Goal: Transaction & Acquisition: Purchase product/service

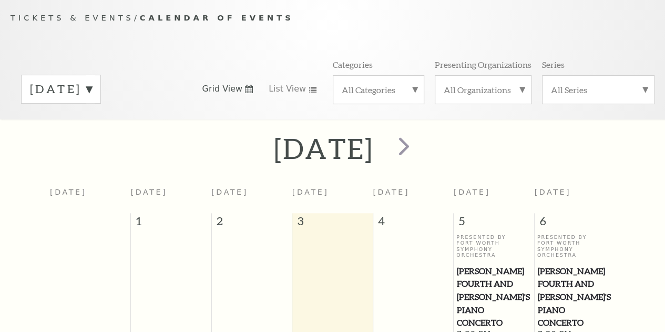
scroll to position [93, 0]
click at [380, 95] on label "All Categories" at bounding box center [379, 89] width 74 height 11
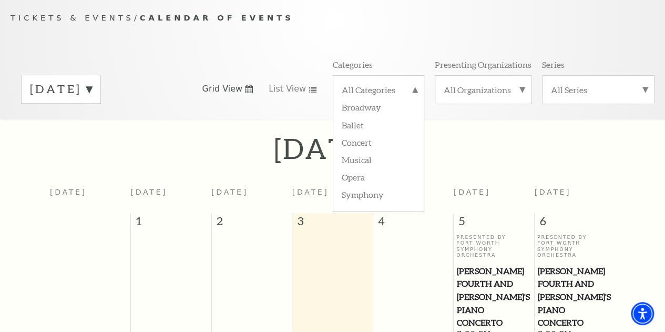
click at [589, 99] on div "All Series" at bounding box center [598, 89] width 113 height 29
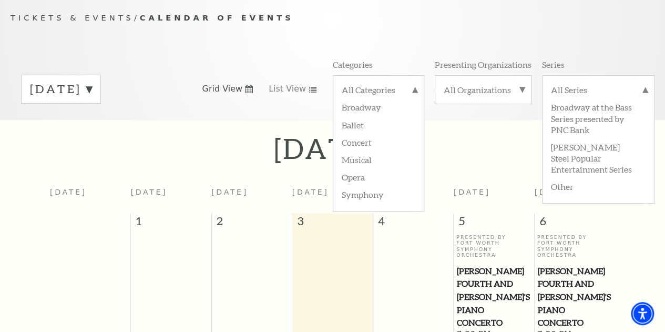
click at [236, 66] on div "September 2025 Grid View List View Categories All Categories Broadway Ballet Co…" at bounding box center [333, 89] width 644 height 60
click at [216, 60] on div "Tickets & Events / Calendar of Events September 2025 Grid View List View Catego…" at bounding box center [332, 65] width 665 height 107
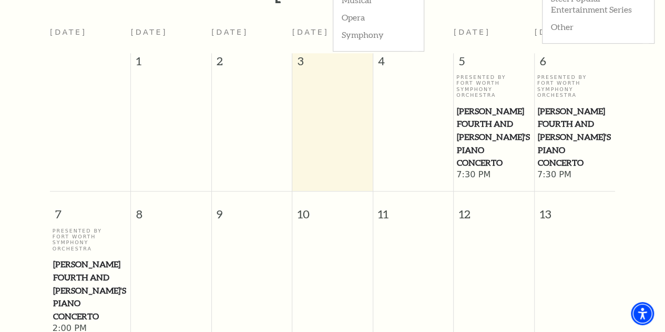
scroll to position [145, 0]
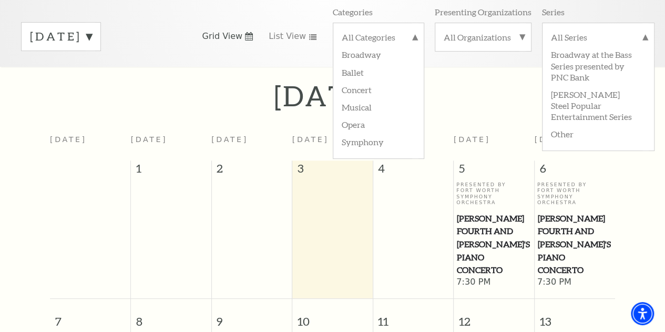
click at [310, 65] on div "September 2025 Grid View List View Categories All Categories Broadway Ballet Co…" at bounding box center [333, 36] width 644 height 60
click at [419, 95] on span "next" at bounding box center [404, 93] width 30 height 30
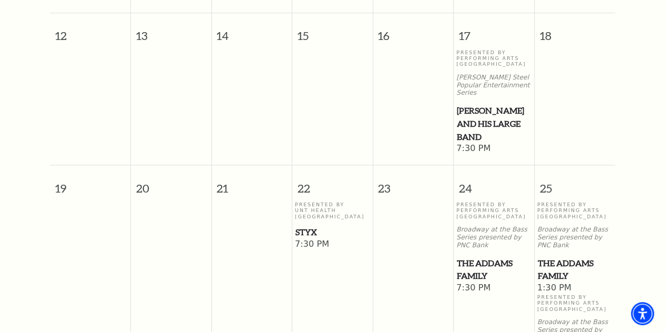
scroll to position [736, 0]
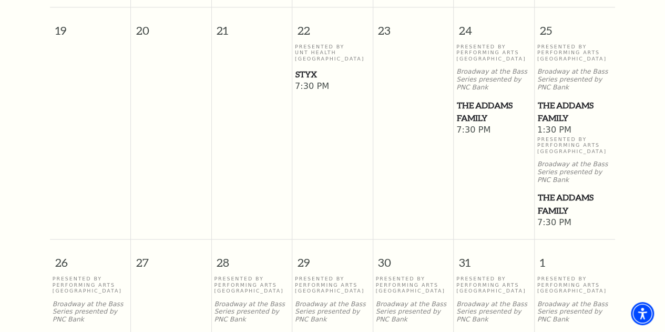
click at [310, 68] on span "Styx" at bounding box center [332, 74] width 74 height 13
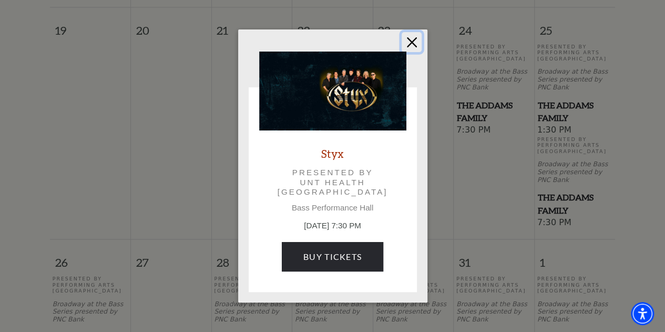
click at [410, 39] on button "Close" at bounding box center [412, 42] width 20 height 20
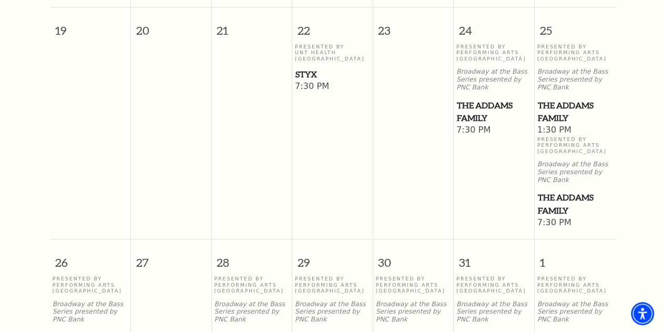
click at [310, 74] on span "Styx" at bounding box center [332, 74] width 74 height 13
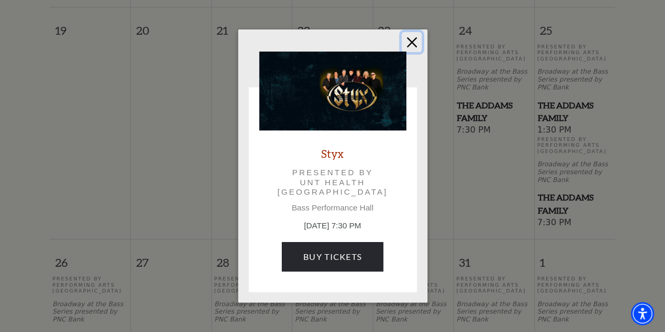
click at [411, 38] on button "Close" at bounding box center [412, 42] width 20 height 20
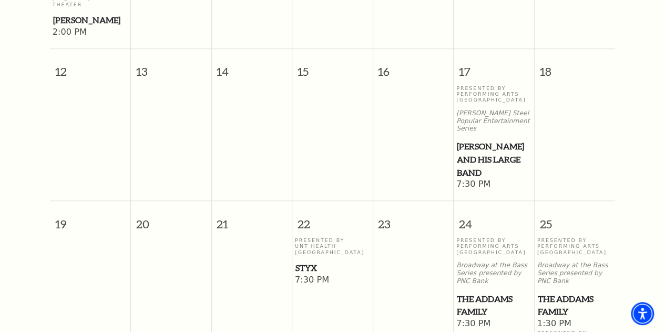
scroll to position [631, 0]
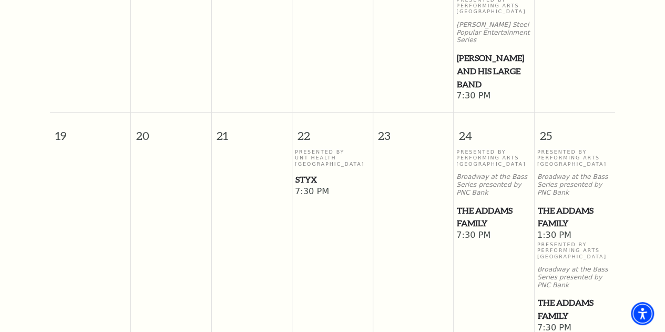
click at [313, 165] on div "Presented By UNT Health Fort Worth Styx" at bounding box center [332, 167] width 75 height 37
click at [307, 186] on span "7:30 PM" at bounding box center [332, 192] width 75 height 12
click at [305, 176] on span "Styx" at bounding box center [332, 179] width 74 height 13
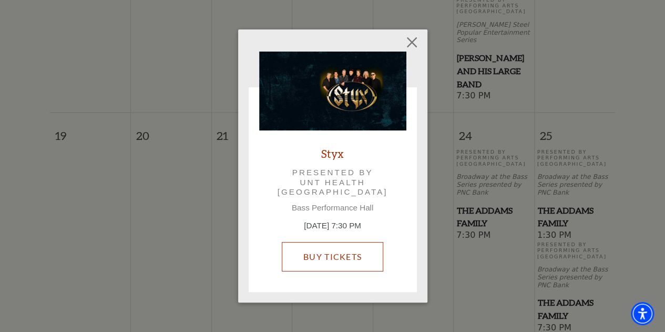
click at [350, 256] on link "Buy Tickets" at bounding box center [332, 256] width 101 height 29
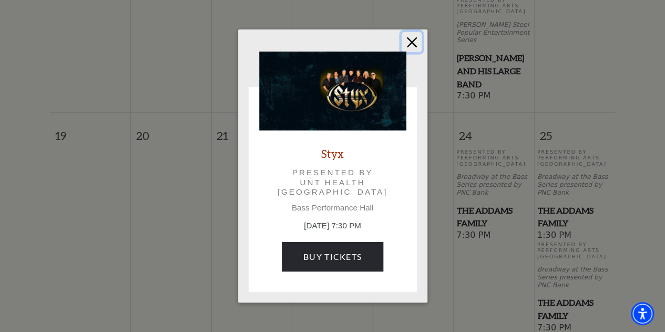
click at [412, 42] on button "Close" at bounding box center [412, 42] width 20 height 20
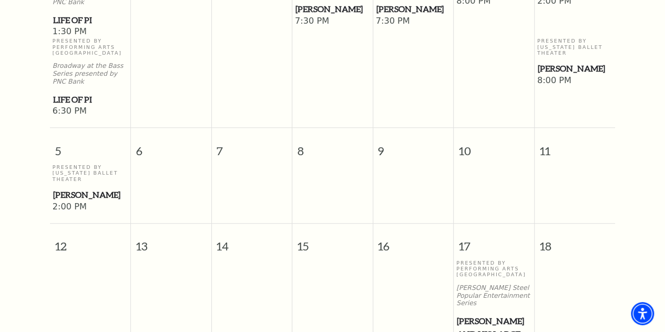
scroll to position [158, 0]
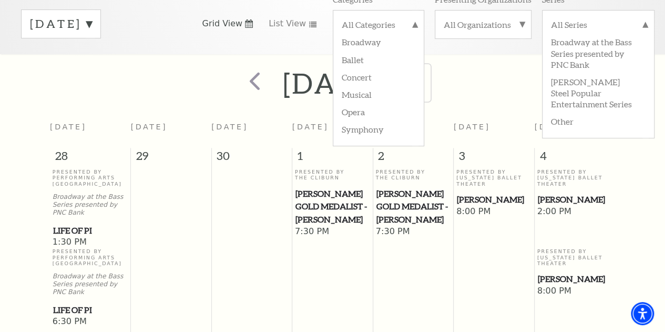
click at [428, 87] on span "next" at bounding box center [413, 81] width 30 height 30
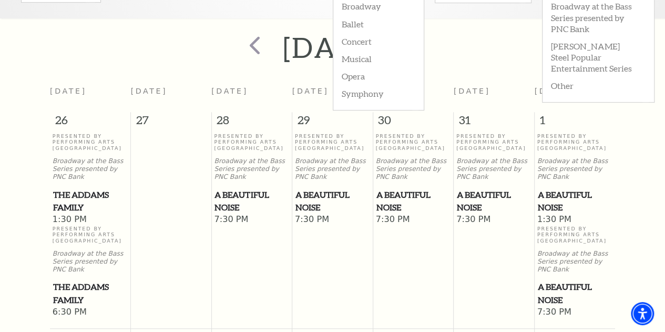
scroll to position [145, 0]
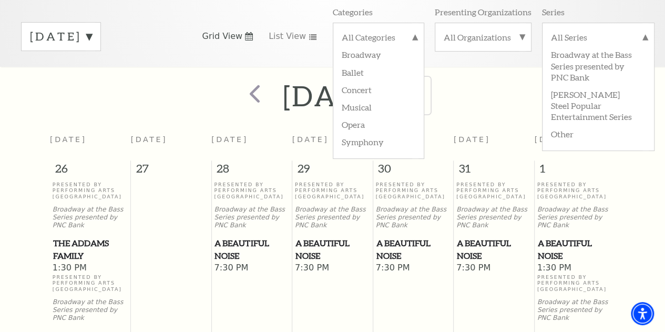
click at [428, 95] on span "next" at bounding box center [413, 93] width 30 height 30
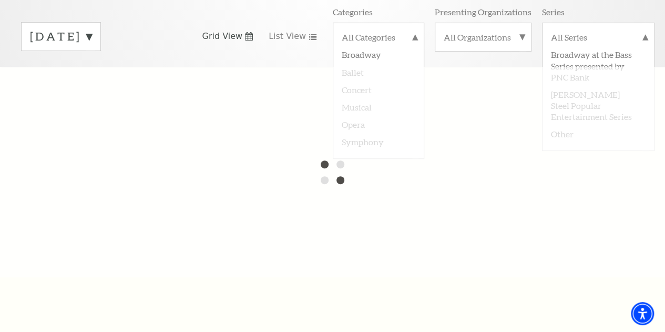
click at [353, 94] on div at bounding box center [332, 172] width 665 height 210
click at [247, 48] on div "November 2025 Grid View List View Categories All Categories Broadway Ballet Con…" at bounding box center [333, 36] width 644 height 60
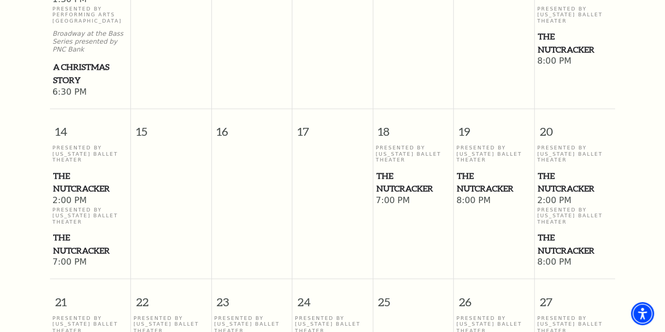
scroll to position [829, 0]
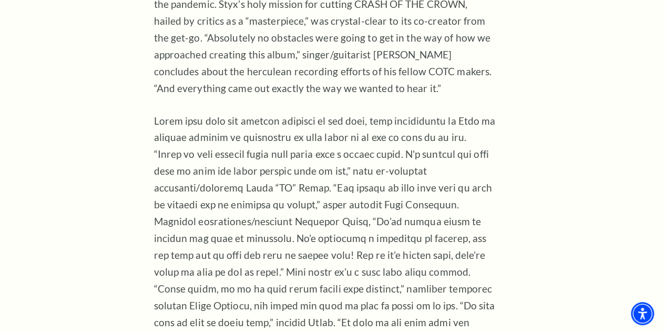
scroll to position [1209, 0]
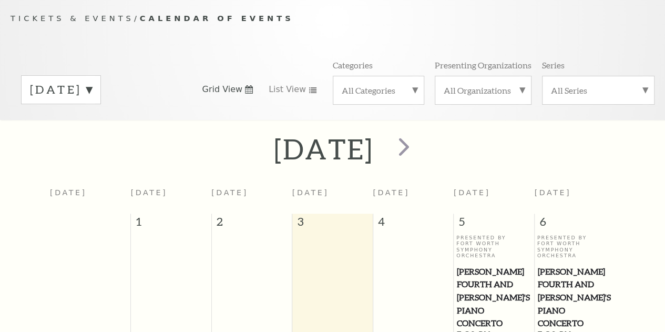
scroll to position [93, 0]
click at [354, 95] on label "All Categories" at bounding box center [379, 89] width 74 height 11
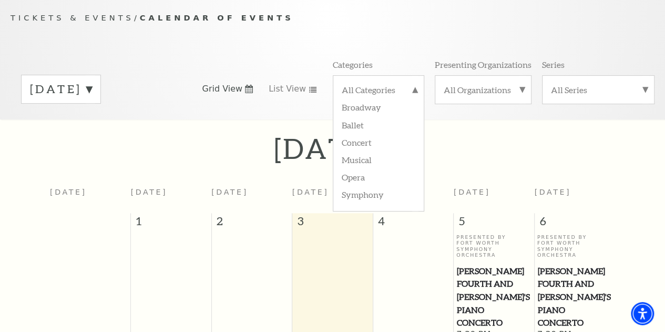
click at [355, 145] on label "Concert" at bounding box center [379, 141] width 74 height 17
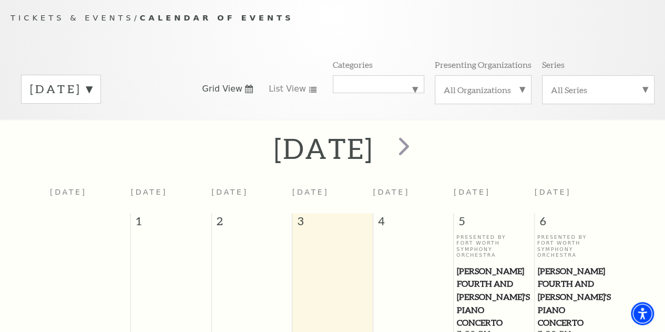
click at [100, 152] on div "September 2025" at bounding box center [332, 147] width 665 height 37
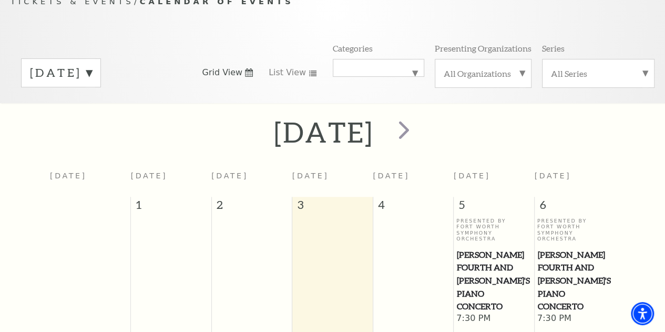
scroll to position [40, 0]
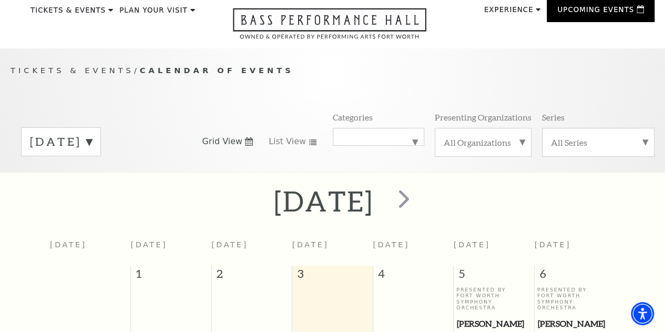
click at [586, 145] on label "All Series" at bounding box center [598, 142] width 95 height 11
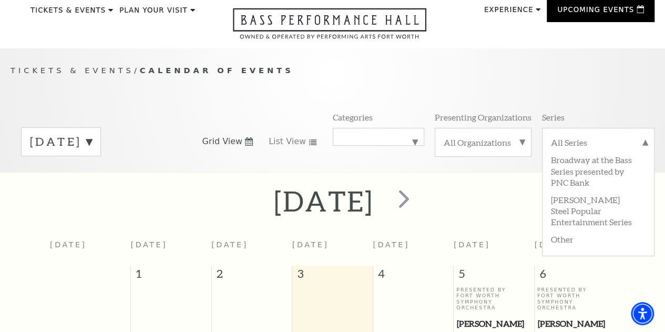
click at [480, 148] on label "All Organizations" at bounding box center [483, 142] width 79 height 11
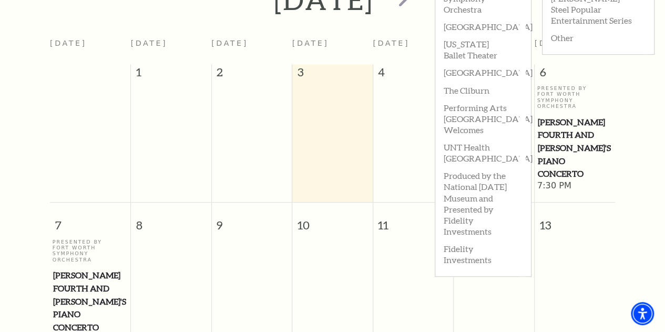
scroll to position [250, 0]
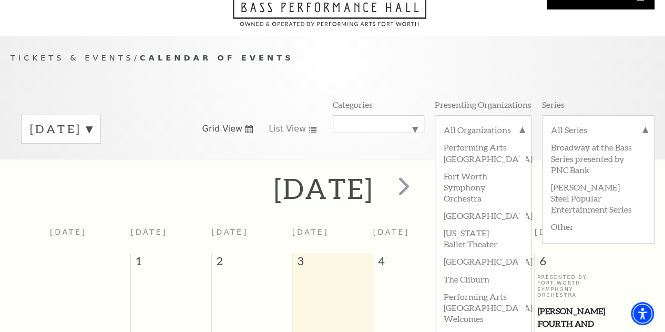
scroll to position [105, 0]
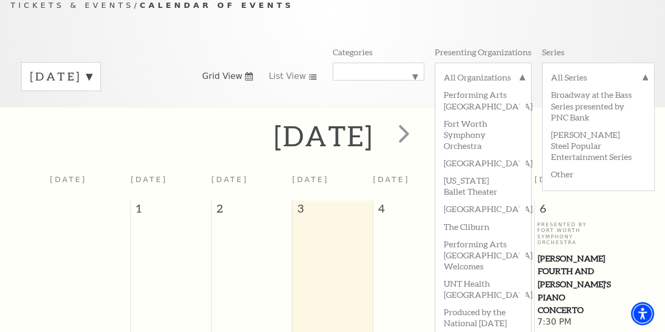
click at [501, 81] on label "All Organizations" at bounding box center [483, 79] width 79 height 14
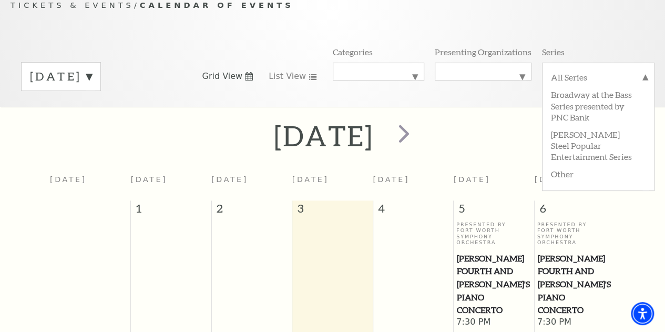
click at [579, 79] on label "All Series" at bounding box center [598, 79] width 95 height 14
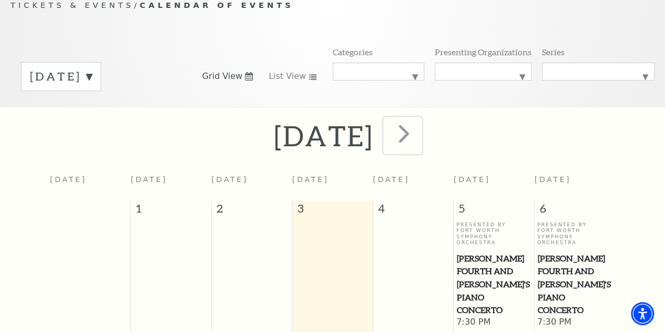
click at [419, 136] on span "next" at bounding box center [404, 133] width 30 height 30
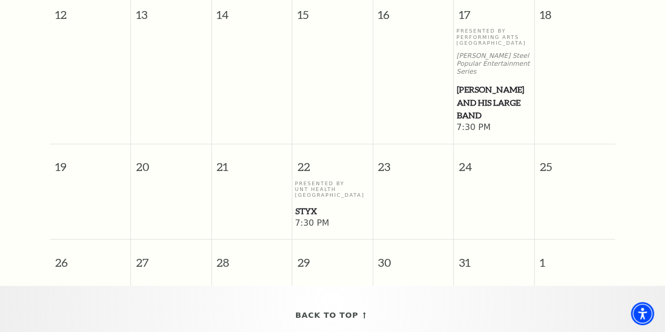
scroll to position [513, 0]
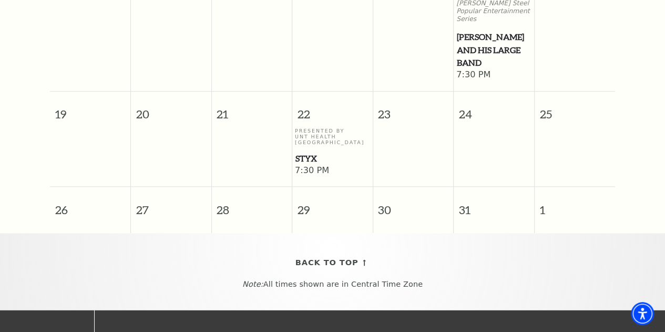
click at [303, 161] on span "Styx" at bounding box center [332, 158] width 74 height 13
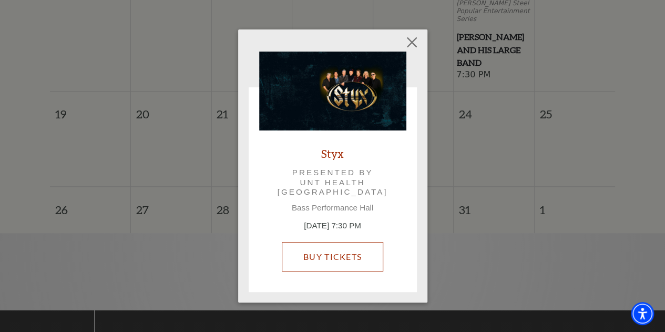
click at [327, 254] on link "Buy Tickets" at bounding box center [332, 256] width 101 height 29
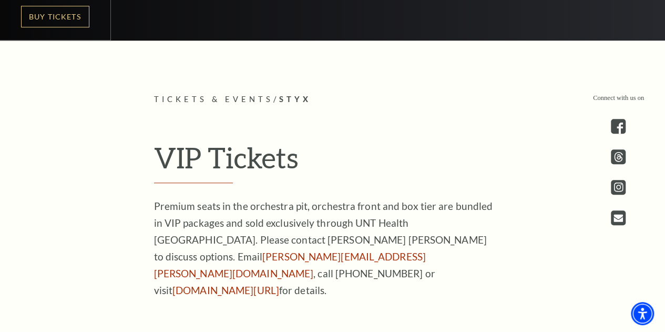
scroll to position [210, 0]
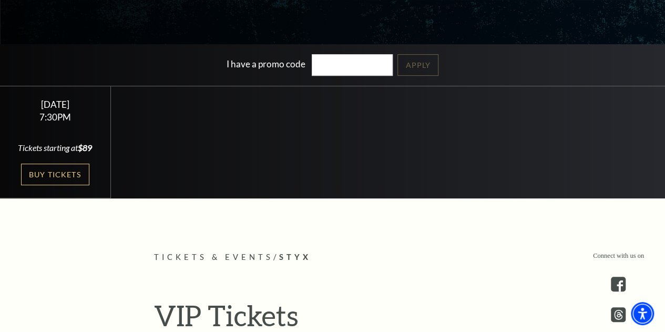
click at [45, 185] on link "Buy Tickets" at bounding box center [55, 175] width 68 height 22
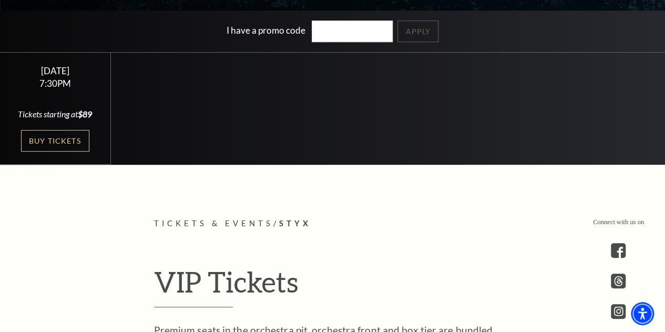
scroll to position [158, 0]
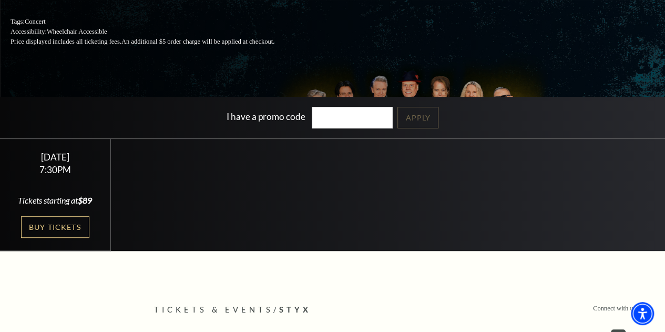
click at [51, 238] on link "Buy Tickets" at bounding box center [55, 227] width 68 height 22
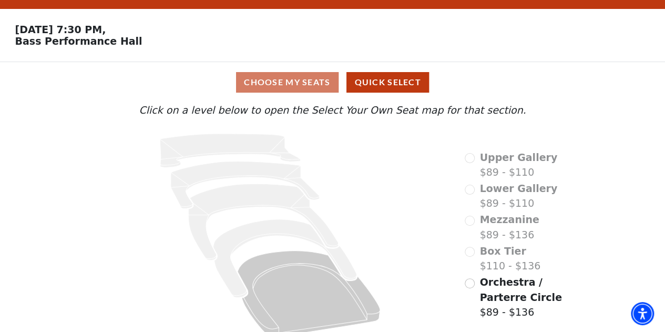
scroll to position [39, 0]
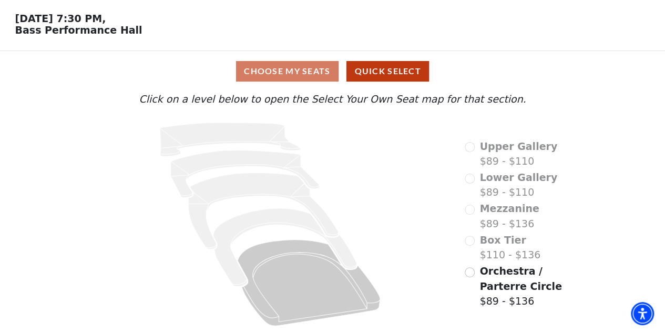
click at [301, 71] on div "Choose My Seats Quick Select" at bounding box center [332, 71] width 499 height 21
click at [375, 70] on button "Quick Select" at bounding box center [387, 71] width 83 height 21
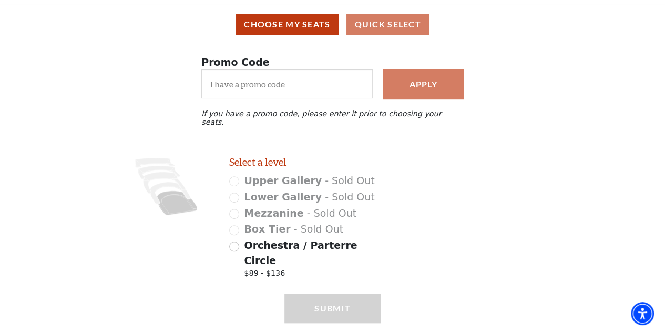
scroll to position [95, 0]
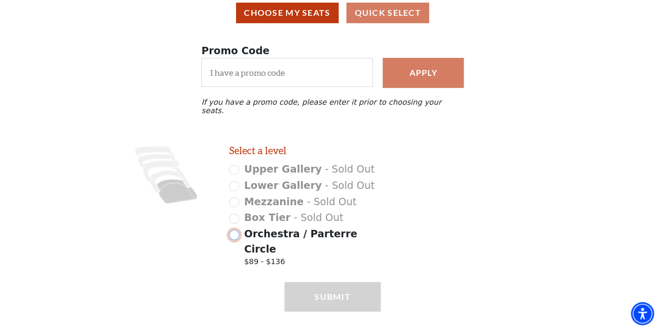
click at [236, 231] on input "Orchestra / Parterre Circle $89 - $136" at bounding box center [234, 235] width 10 height 10
radio input "true"
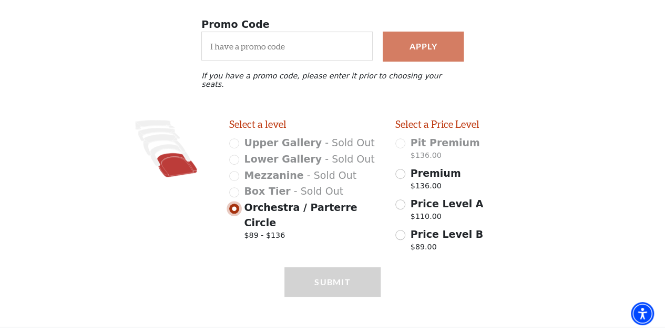
scroll to position [121, 0]
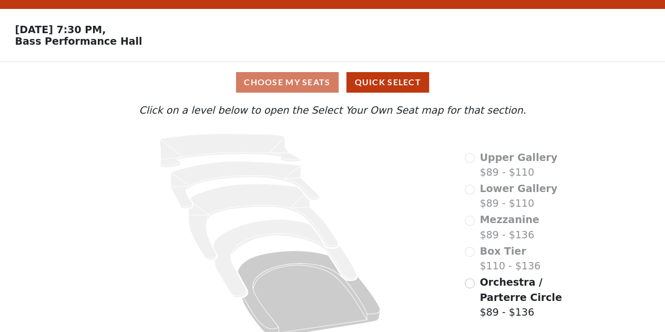
scroll to position [39, 0]
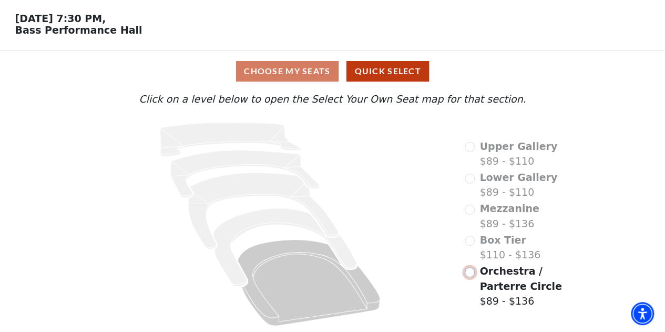
click at [469, 272] on input "Orchestra / Parterre Circle$89 - $136\a" at bounding box center [470, 272] width 10 height 10
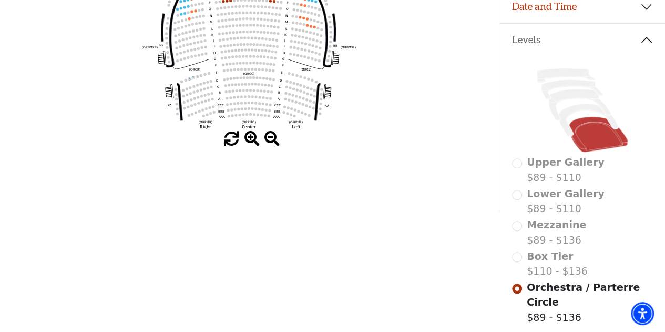
scroll to position [210, 0]
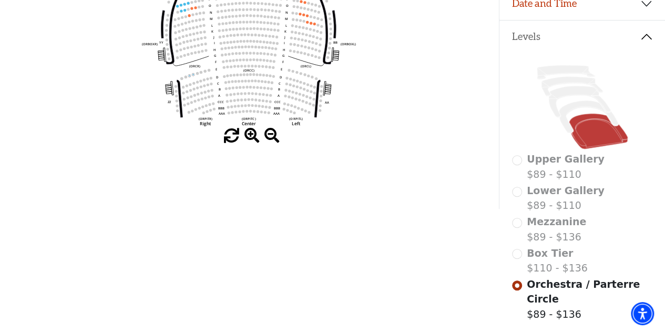
click at [254, 133] on span at bounding box center [251, 135] width 15 height 15
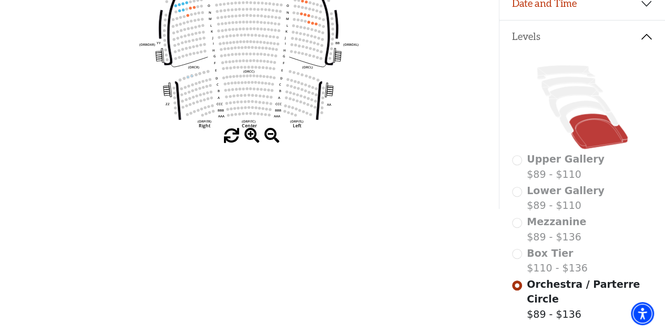
click at [253, 134] on span at bounding box center [251, 135] width 15 height 15
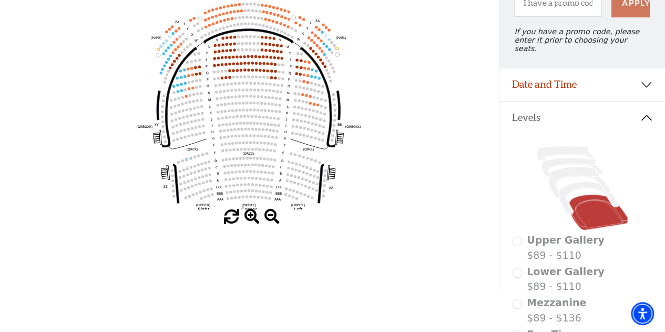
scroll to position [53, 0]
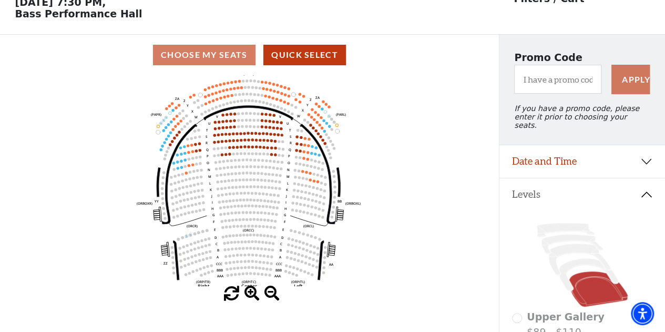
click at [249, 291] on span at bounding box center [251, 293] width 15 height 15
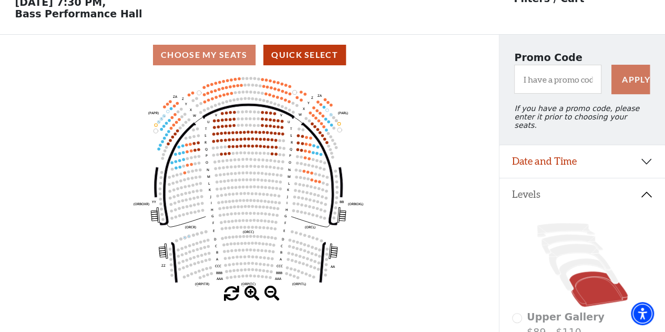
click at [249, 291] on span at bounding box center [251, 293] width 15 height 15
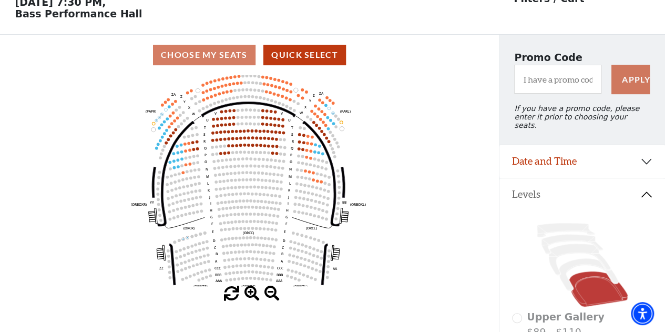
click at [249, 291] on span at bounding box center [251, 293] width 15 height 15
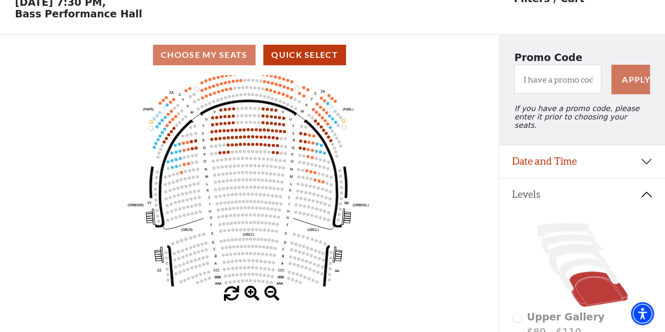
click at [249, 291] on span at bounding box center [251, 293] width 15 height 15
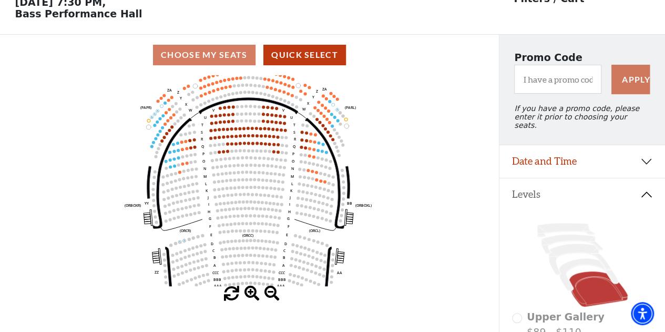
click at [249, 291] on span at bounding box center [251, 293] width 15 height 15
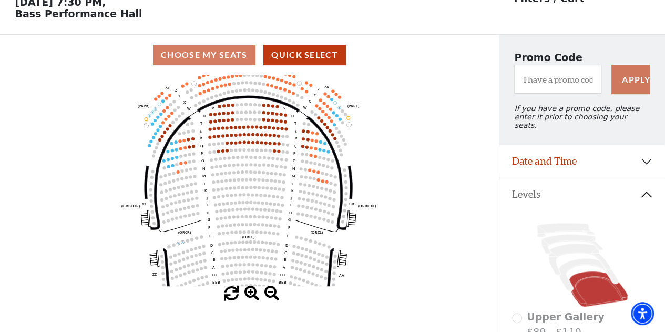
click at [249, 291] on span at bounding box center [251, 293] width 15 height 15
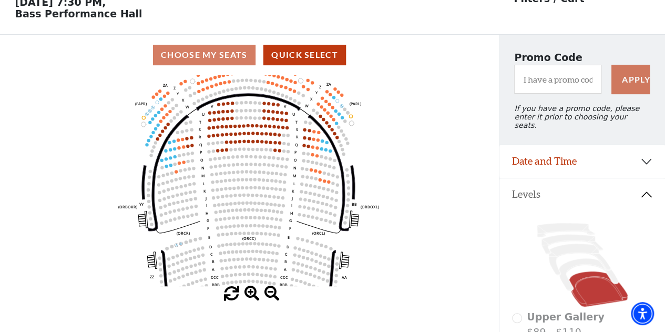
click at [249, 291] on span at bounding box center [251, 293] width 15 height 15
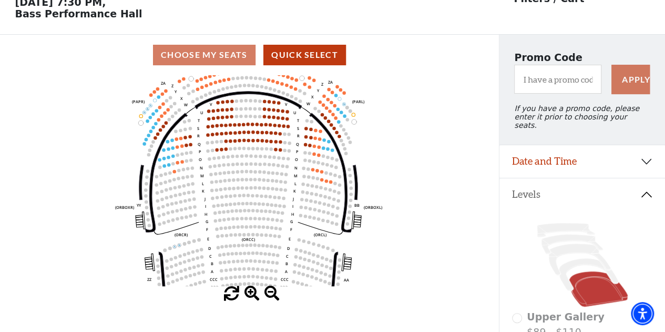
click at [249, 291] on span at bounding box center [251, 293] width 15 height 15
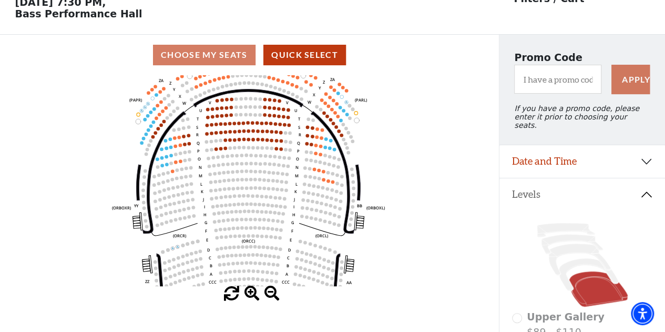
click at [249, 291] on span at bounding box center [251, 293] width 15 height 15
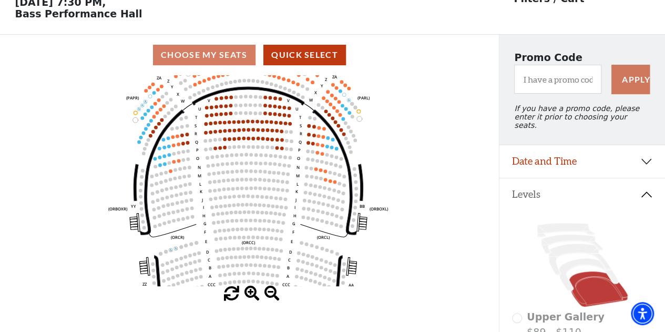
click at [249, 291] on span at bounding box center [251, 293] width 15 height 15
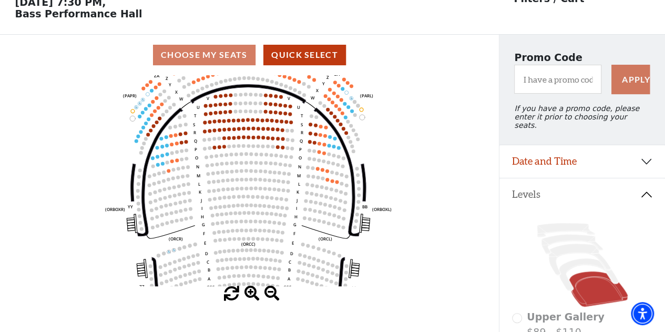
click at [249, 291] on span at bounding box center [251, 293] width 15 height 15
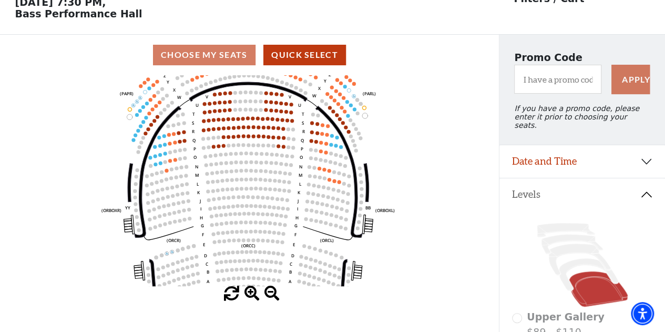
click at [249, 291] on span at bounding box center [251, 293] width 15 height 15
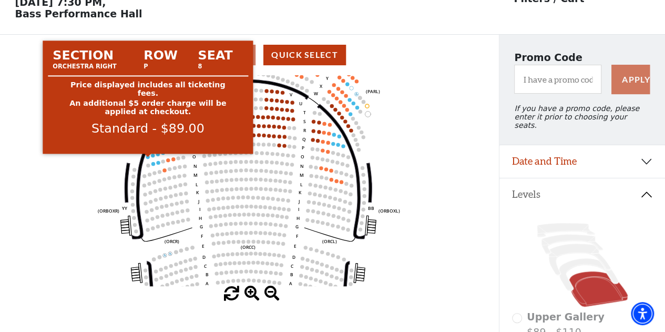
click at [146, 159] on circle at bounding box center [148, 157] width 4 height 4
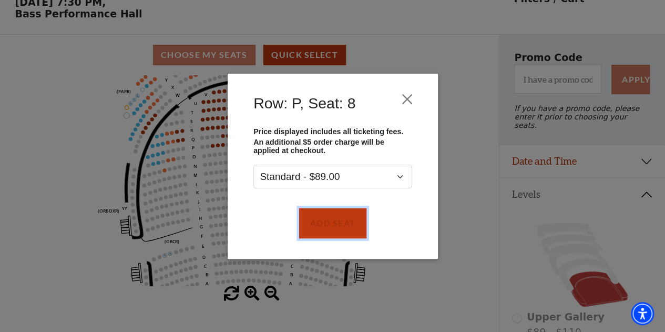
click at [333, 229] on button "Add Seat" at bounding box center [332, 222] width 67 height 29
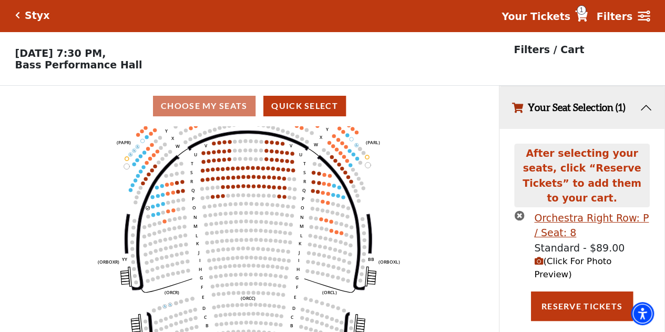
scroll to position [0, 0]
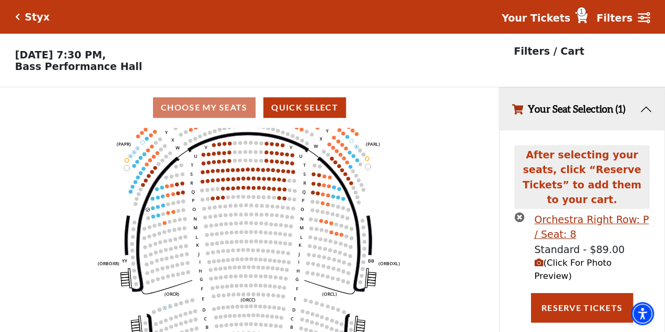
click at [151, 209] on circle at bounding box center [153, 208] width 4 height 4
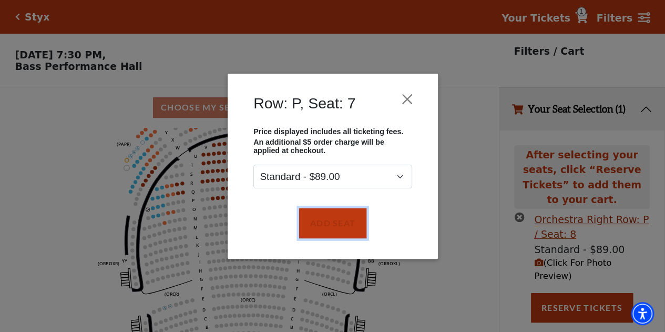
drag, startPoint x: 340, startPoint y: 223, endPoint x: 333, endPoint y: 226, distance: 6.8
click at [340, 223] on button "Add Seat" at bounding box center [332, 222] width 67 height 29
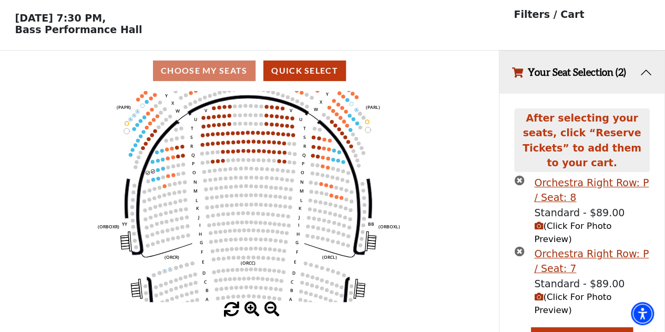
scroll to position [48, 0]
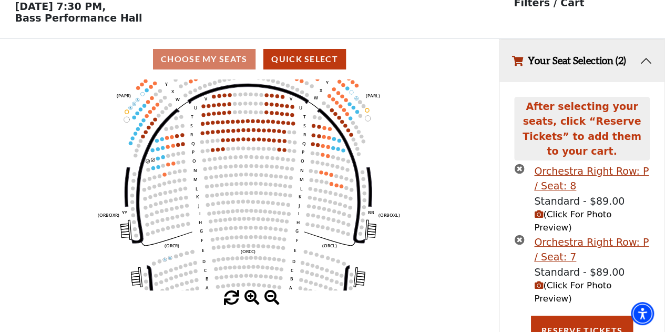
click at [540, 210] on icon "(Click For Photo Preview)" at bounding box center [538, 214] width 9 height 9
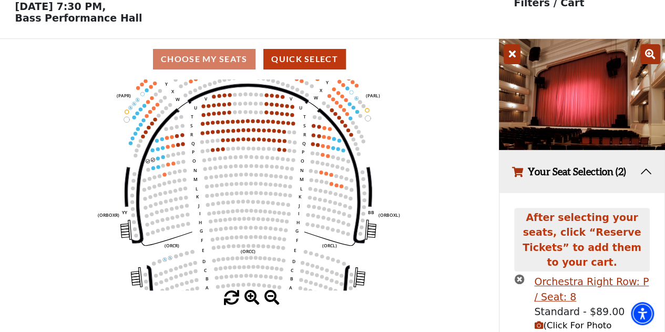
scroll to position [101, 0]
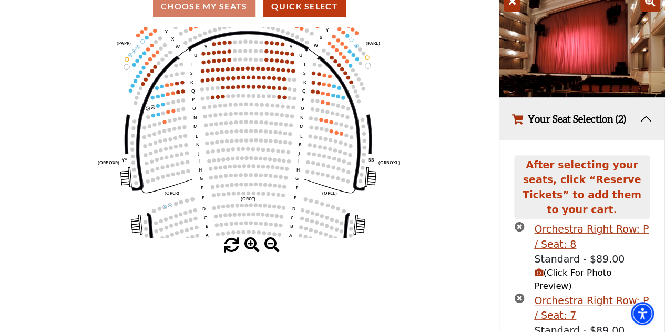
click at [590, 293] on div "Orchestra Right Row: P / Seat: 7" at bounding box center [591, 308] width 115 height 30
click at [520, 221] on icon "times-circle" at bounding box center [519, 226] width 10 height 10
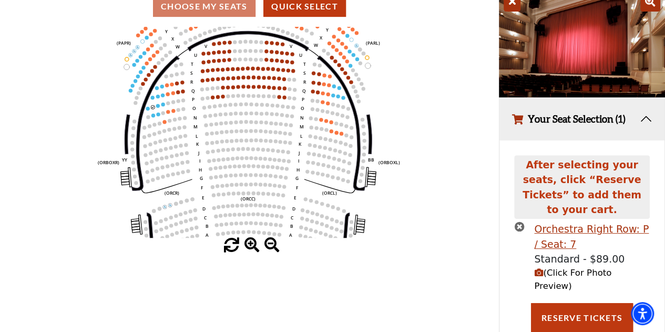
click at [522, 221] on icon "times-circle" at bounding box center [519, 226] width 10 height 10
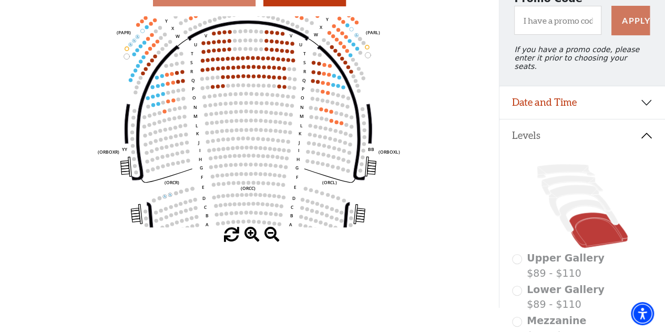
scroll to position [37, 0]
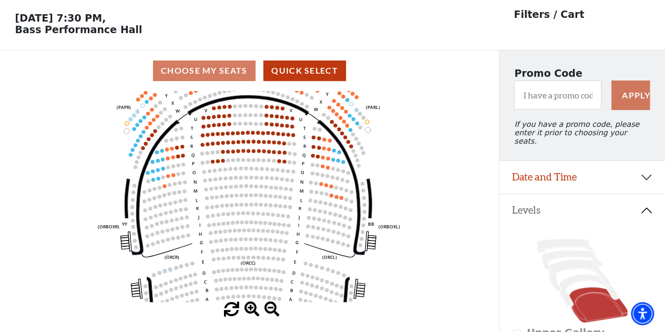
click at [311, 160] on icon "Left (ORPITL) Right (ORPITR) Center (ORPITC) ZZ AA YY BB ZA ZA (ORCL) (ORCR) (O…" at bounding box center [249, 196] width 449 height 211
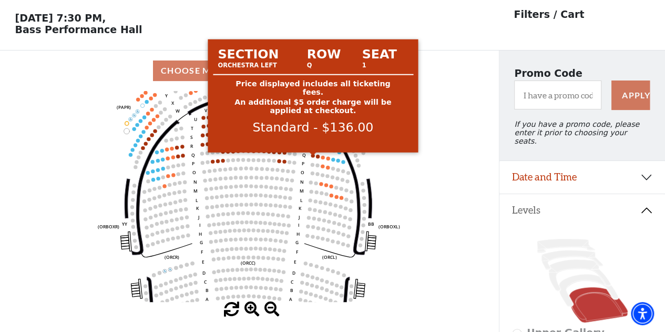
click at [312, 157] on circle at bounding box center [313, 156] width 4 height 4
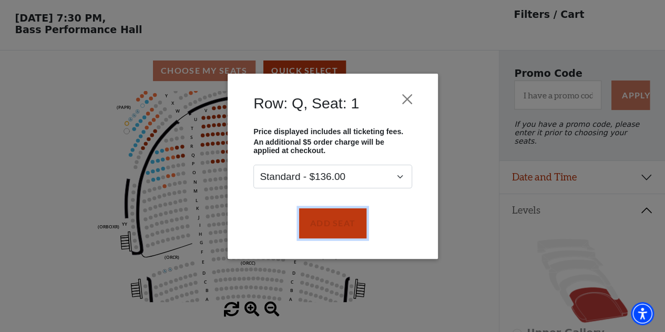
click at [351, 228] on button "Add Seat" at bounding box center [332, 222] width 67 height 29
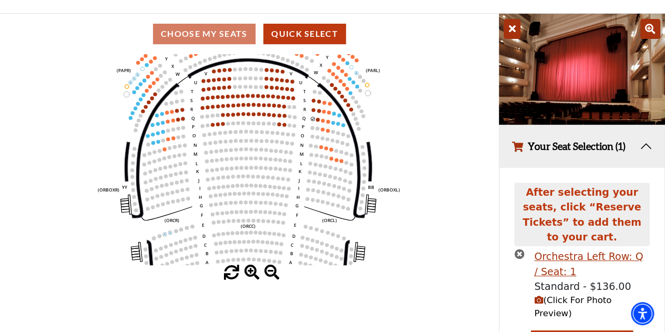
scroll to position [76, 0]
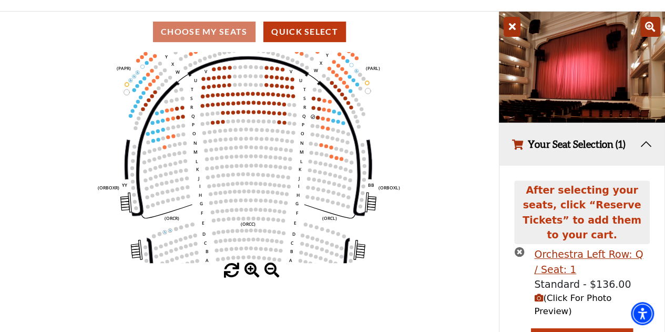
click at [561, 247] on div "Orchestra Left Row: Q / Seat: 1" at bounding box center [591, 262] width 115 height 30
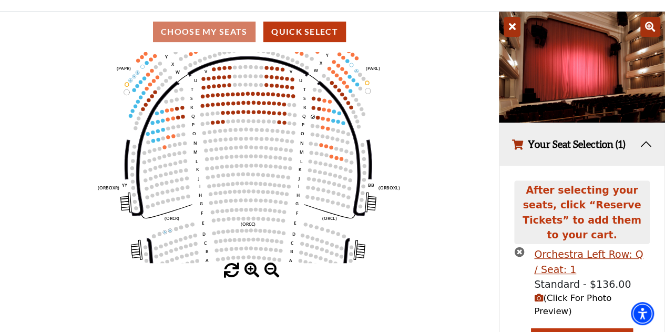
click at [559, 293] on span "(Click For Photo Preview)" at bounding box center [572, 304] width 77 height 23
click at [538, 293] on icon "button" at bounding box center [538, 297] width 9 height 9
click at [596, 293] on span "(Click For Photo Preview)" at bounding box center [572, 304] width 77 height 23
click at [536, 293] on icon "button" at bounding box center [538, 297] width 9 height 9
click at [519, 247] on icon "times-circle" at bounding box center [519, 252] width 10 height 10
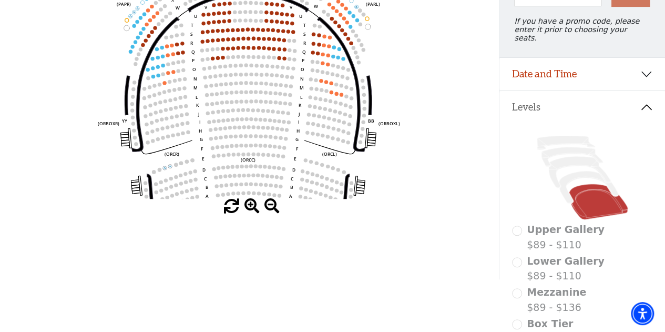
scroll to position [89, 0]
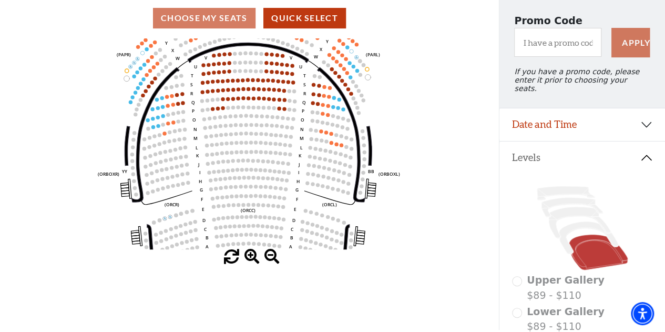
click at [283, 109] on icon "Left (ORPITL) Right (ORPITR) Center (ORPITC) ZZ AA YY BB ZA ZA (ORCL) (ORCR) (O…" at bounding box center [249, 143] width 449 height 211
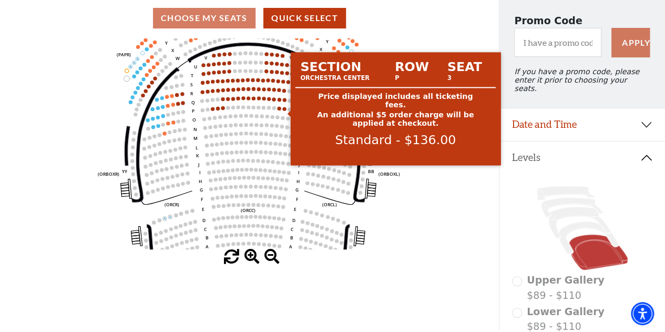
click at [283, 110] on circle at bounding box center [285, 109] width 4 height 4
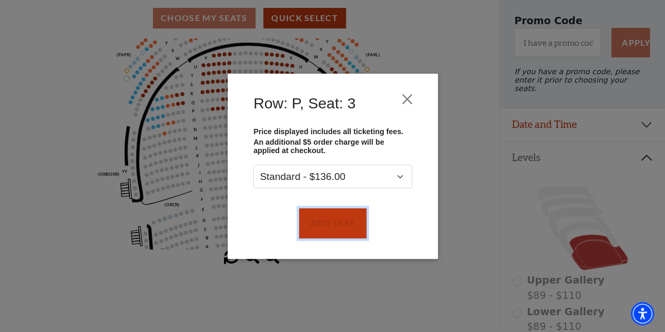
click at [345, 223] on button "Add Seat" at bounding box center [332, 222] width 67 height 29
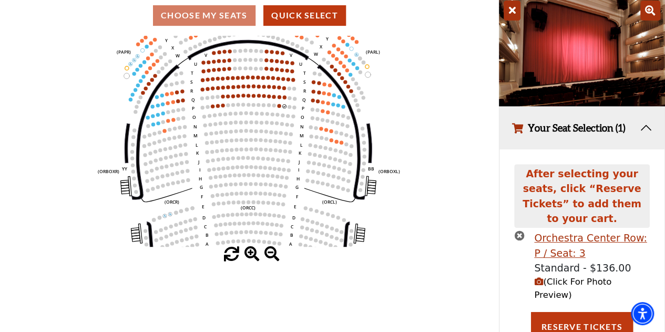
scroll to position [101, 0]
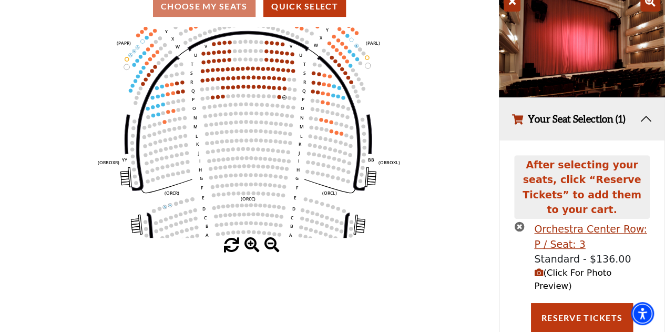
click at [540, 268] on icon "button" at bounding box center [538, 272] width 9 height 9
